Goal: Task Accomplishment & Management: Use online tool/utility

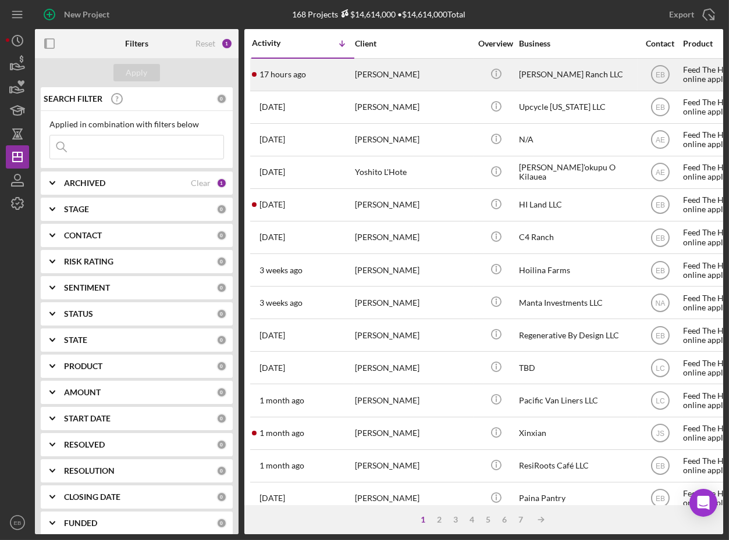
click at [394, 74] on div "[PERSON_NAME]" at bounding box center [413, 74] width 116 height 31
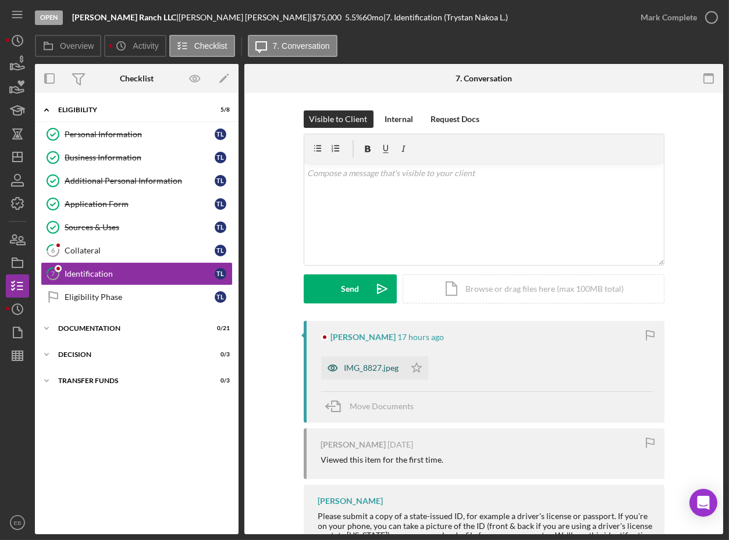
click at [377, 367] on div "IMG_8827.jpeg" at bounding box center [371, 367] width 55 height 9
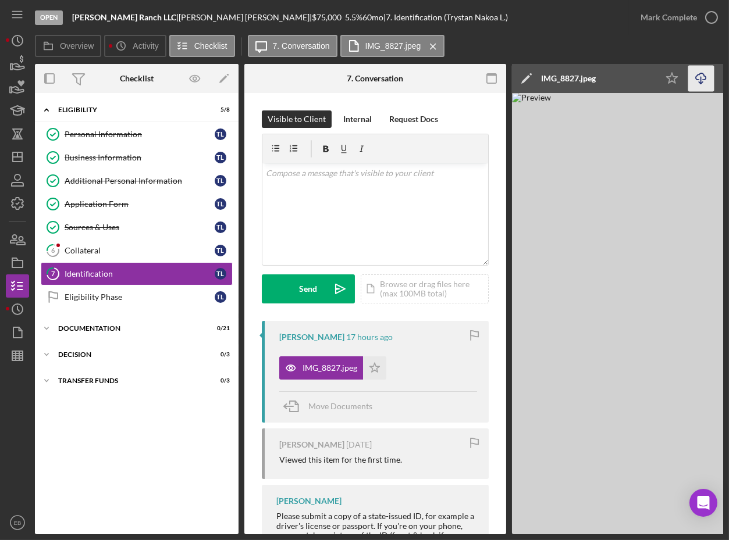
click at [700, 76] on icon "Icon/Download" at bounding box center [701, 79] width 26 height 26
click at [710, 19] on icon "button" at bounding box center [711, 17] width 29 height 29
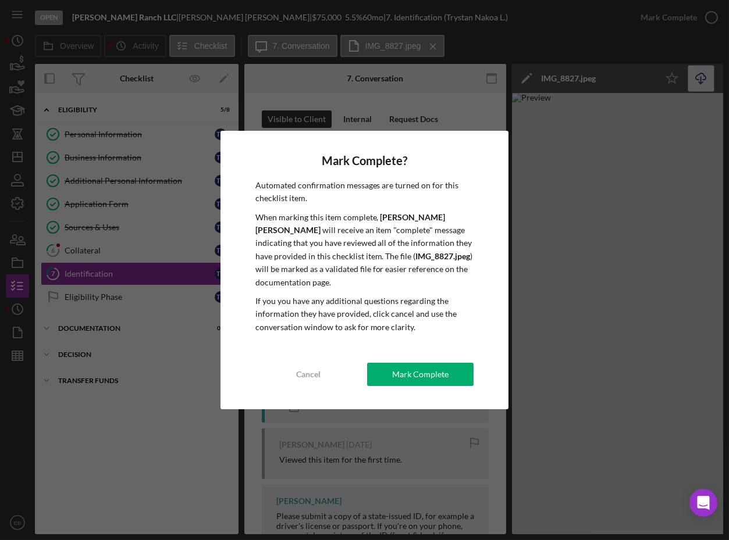
click at [409, 363] on div "Mark Complete" at bounding box center [420, 374] width 56 height 23
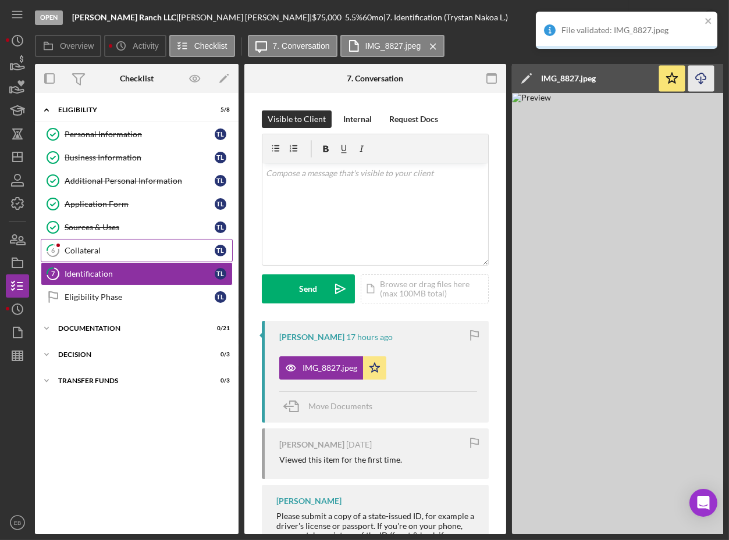
click at [116, 253] on div "Collateral" at bounding box center [140, 250] width 150 height 9
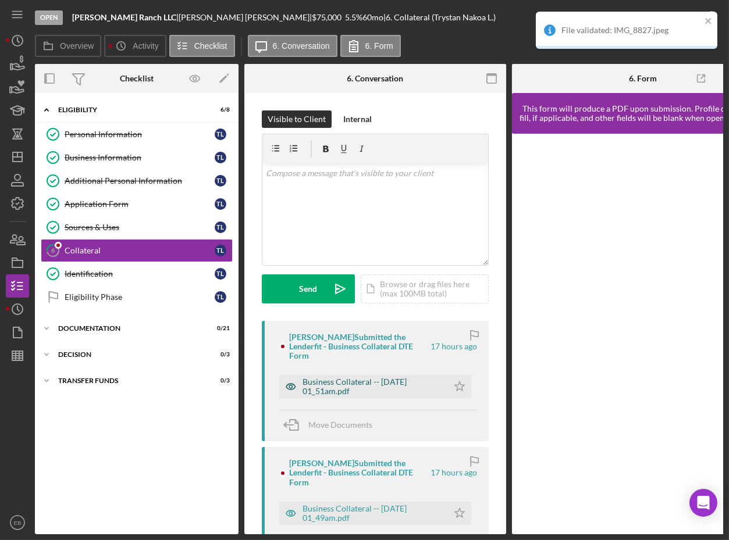
click at [353, 384] on div "Business Collateral -- [DATE] 01_51am.pdf" at bounding box center [372, 386] width 140 height 19
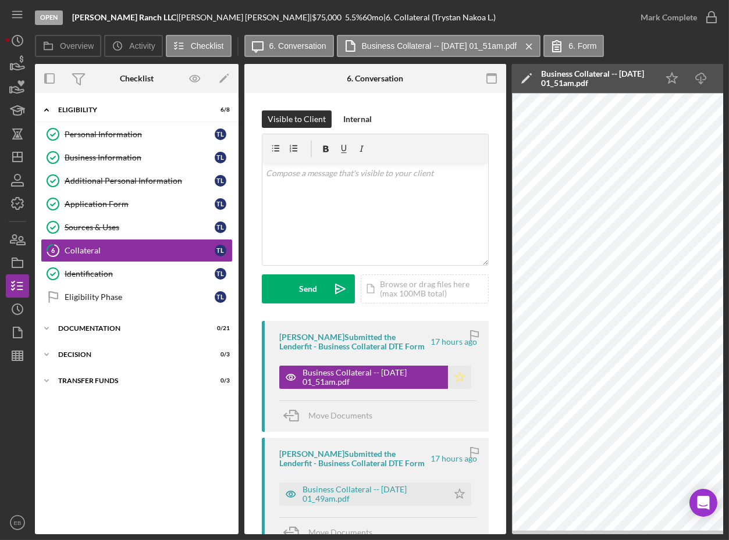
click at [448, 377] on icon "Icon/Star" at bounding box center [459, 377] width 23 height 23
click at [702, 81] on icon "Icon/Download" at bounding box center [701, 79] width 26 height 26
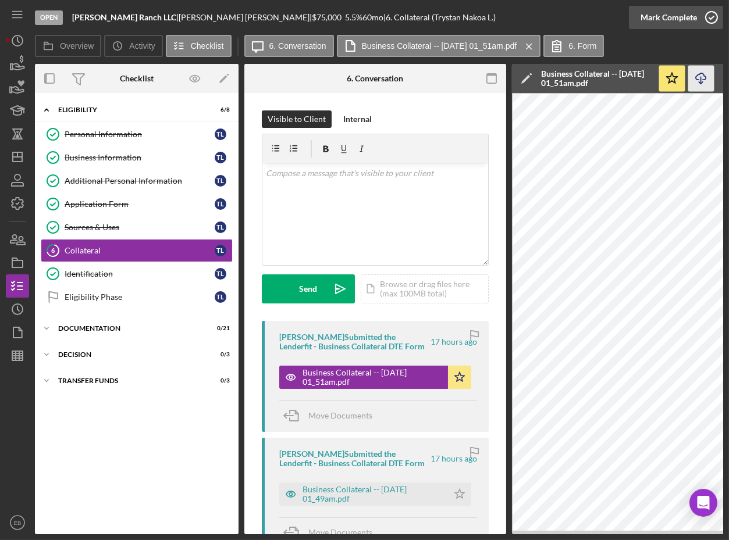
click at [710, 14] on icon "button" at bounding box center [711, 17] width 29 height 29
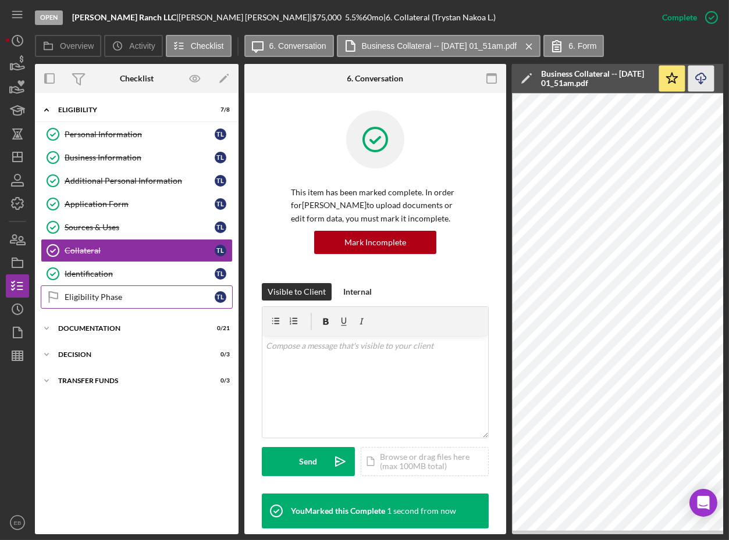
click at [157, 287] on link "Eligibility Phase Eligibility Phase T L" at bounding box center [137, 296] width 192 height 23
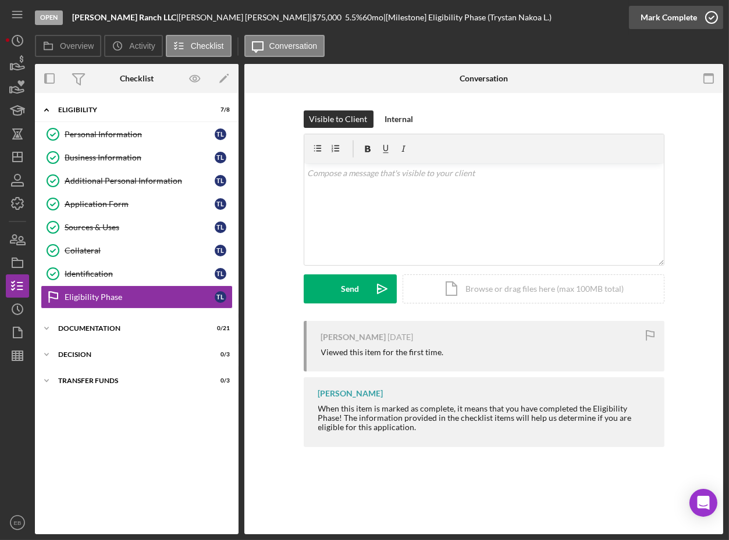
click at [704, 16] on icon "button" at bounding box center [711, 17] width 29 height 29
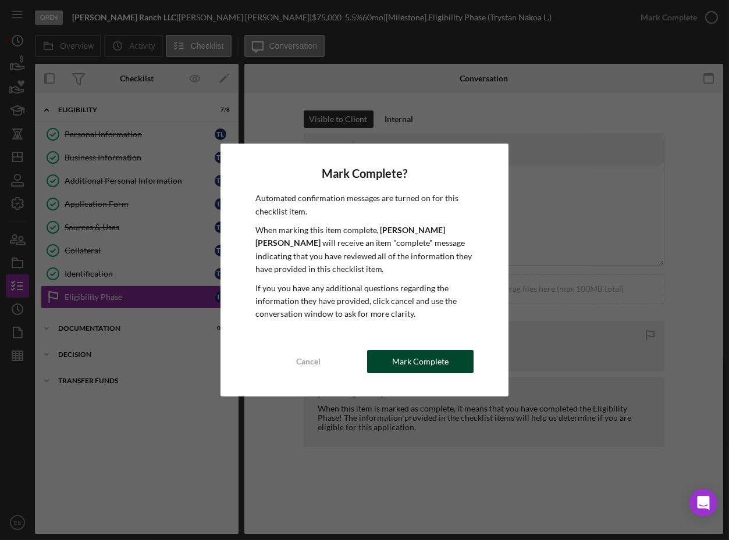
click at [387, 355] on button "Mark Complete" at bounding box center [420, 361] width 106 height 23
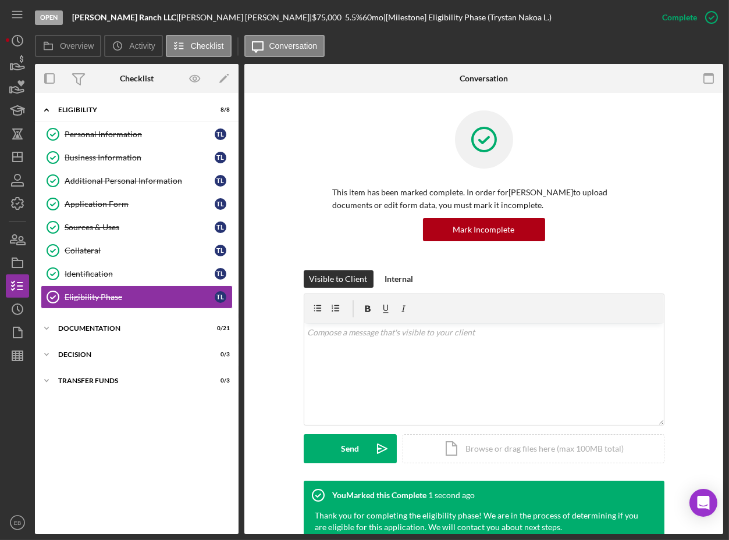
drag, startPoint x: 73, startPoint y: 19, endPoint x: 248, endPoint y: 17, distance: 175.6
click at [248, 17] on div "[PERSON_NAME] Ranch LLC | Trystan [PERSON_NAME] | $75,000 $75,000 5.5 % 60 mo |…" at bounding box center [311, 17] width 479 height 9
copy div "[PERSON_NAME] Ranch LLC | Trystan [PERSON_NAME]"
